Goal: Task Accomplishment & Management: Understand process/instructions

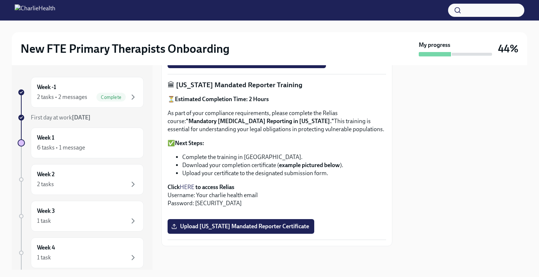
scroll to position [524, 0]
click at [90, 141] on div "Week 1 6 tasks • 1 message" at bounding box center [87, 143] width 101 height 18
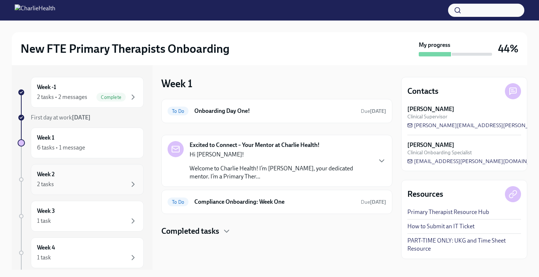
click at [94, 179] on div "Week 2 2 tasks" at bounding box center [87, 180] width 101 height 18
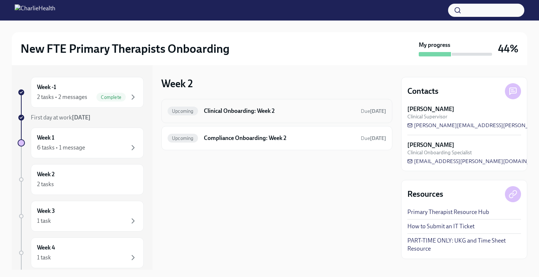
click at [251, 114] on h6 "Clinical Onboarding: Week 2" at bounding box center [279, 111] width 151 height 8
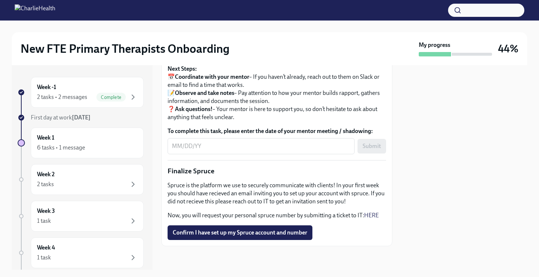
scroll to position [782, 0]
click at [321, 29] on p "As part of your onboarding, you are able to request to shadow an Initial Treatm…" at bounding box center [277, 17] width 219 height 24
drag, startPoint x: 331, startPoint y: 93, endPoint x: 336, endPoint y: 99, distance: 8.0
click at [339, 29] on p "As part of your onboarding, you are able to request to shadow an Initial Treatm…" at bounding box center [277, 17] width 219 height 24
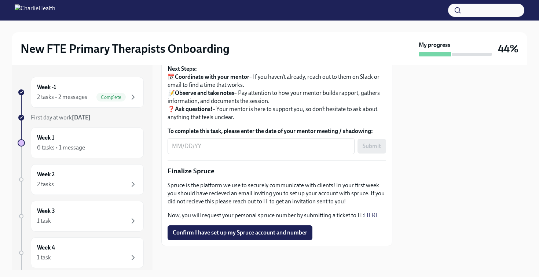
click at [336, 29] on p "As part of your onboarding, you are able to request to shadow an Initial Treatm…" at bounding box center [277, 17] width 219 height 24
drag, startPoint x: 330, startPoint y: 91, endPoint x: 181, endPoint y: 99, distance: 149.6
click at [181, 29] on p "As part of your onboarding, you are able to request to shadow an Initial Treatm…" at bounding box center [277, 17] width 219 height 24
copy strong "Initial Treatment Plan (ITP)"
click at [483, 200] on div at bounding box center [464, 167] width 126 height 205
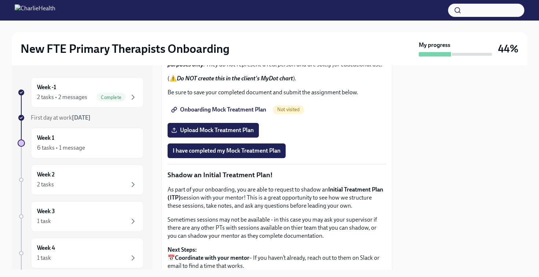
scroll to position [589, 0]
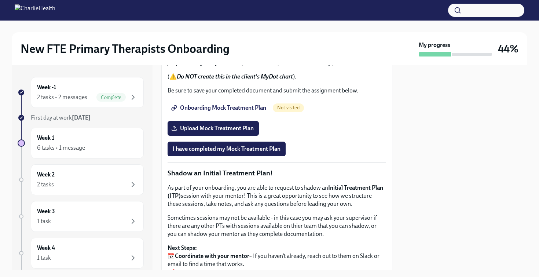
click at [247, 112] on span "Onboarding Mock Treatment Plan" at bounding box center [220, 107] width 94 height 7
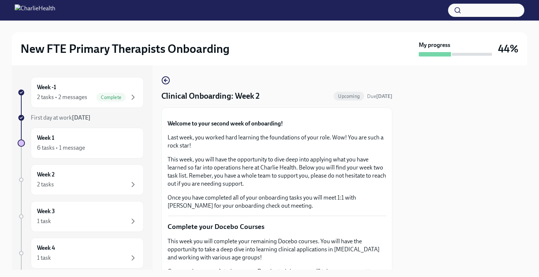
scroll to position [0, 0]
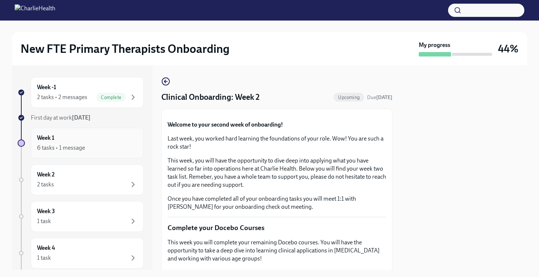
click at [86, 138] on div "Week 1 6 tasks • 1 message" at bounding box center [87, 143] width 101 height 18
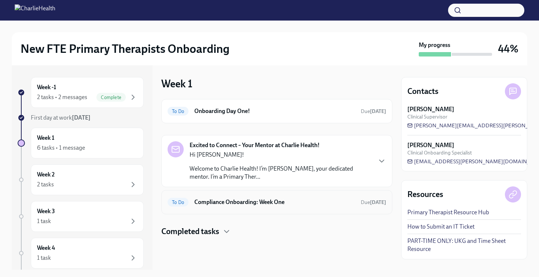
click at [264, 196] on div "To Do Compliance Onboarding: Week One Due [DATE]" at bounding box center [277, 202] width 219 height 12
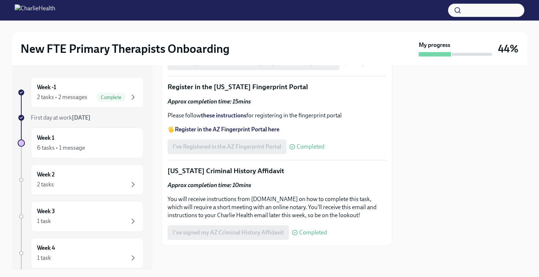
scroll to position [1054, 0]
click at [101, 184] on div "2 tasks" at bounding box center [87, 184] width 101 height 9
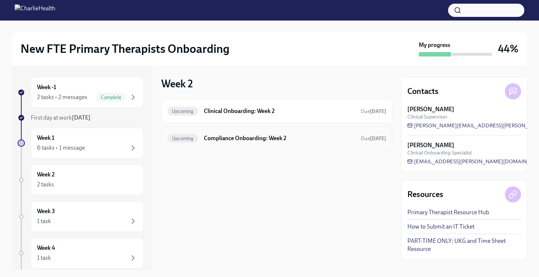
click at [287, 145] on div "Upcoming Compliance Onboarding: Week 2 Due [DATE]" at bounding box center [276, 138] width 231 height 24
click at [276, 140] on h6 "Compliance Onboarding: Week 2" at bounding box center [279, 138] width 151 height 8
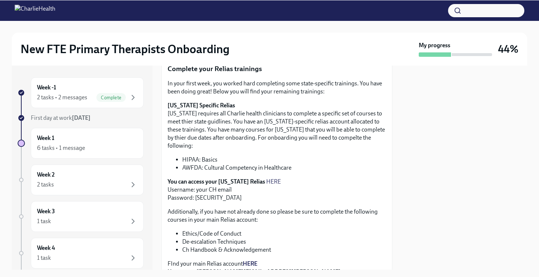
scroll to position [197, 0]
